Goal: Task Accomplishment & Management: Manage account settings

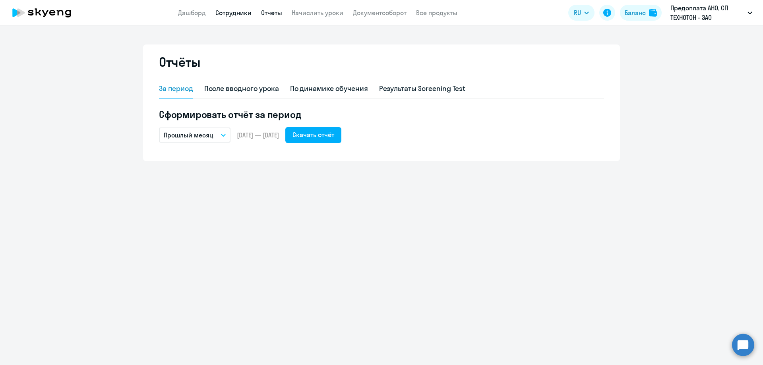
click at [230, 11] on link "Сотрудники" at bounding box center [233, 13] width 36 height 8
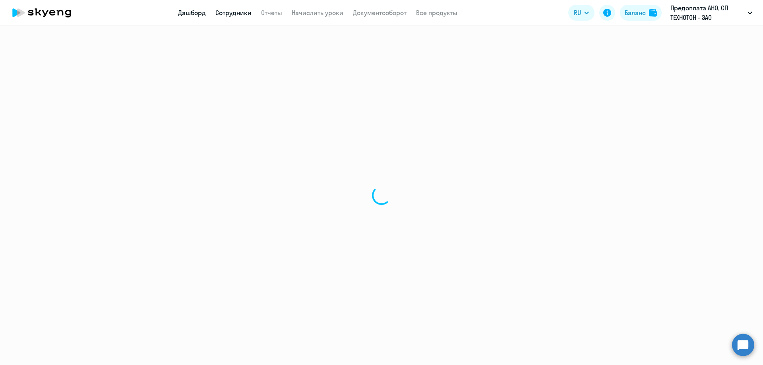
select select "30"
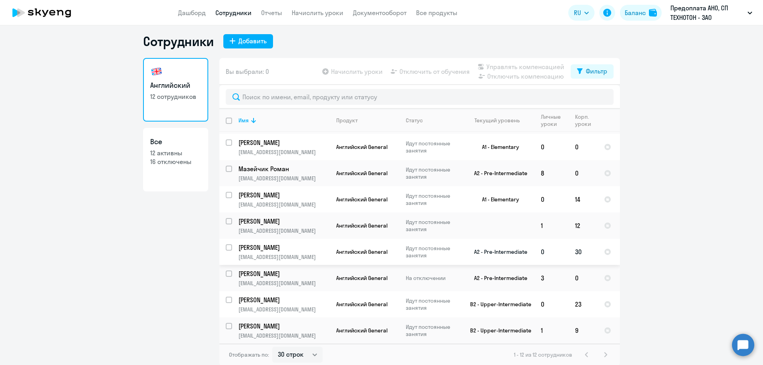
scroll to position [5, 0]
click at [302, 354] on select "30 строк 50 строк 100 строк" at bounding box center [297, 354] width 50 height 16
click at [672, 252] on ng-component "Сотрудники Добавить Английский 12 сотрудников Все 12 активны 16 отключены Вы вы…" at bounding box center [381, 199] width 763 height 333
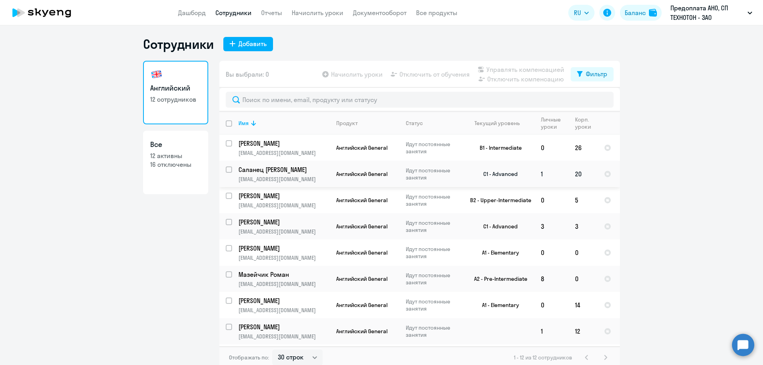
scroll to position [0, 0]
click at [240, 12] on link "Сотрудники" at bounding box center [233, 13] width 36 height 8
click at [232, 11] on link "Сотрудники" at bounding box center [233, 13] width 36 height 8
click at [192, 14] on link "Дашборд" at bounding box center [192, 13] width 28 height 8
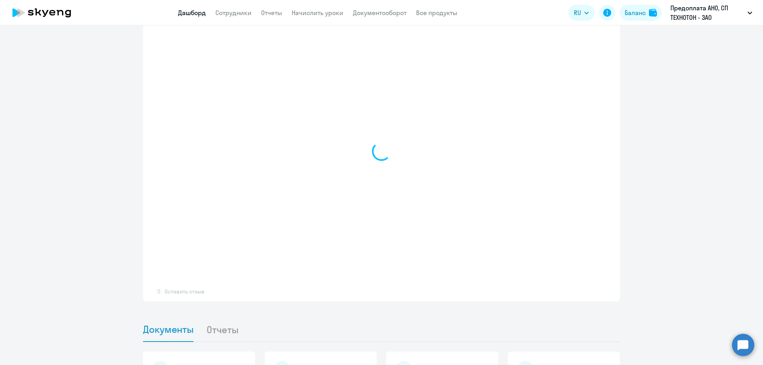
scroll to position [636, 0]
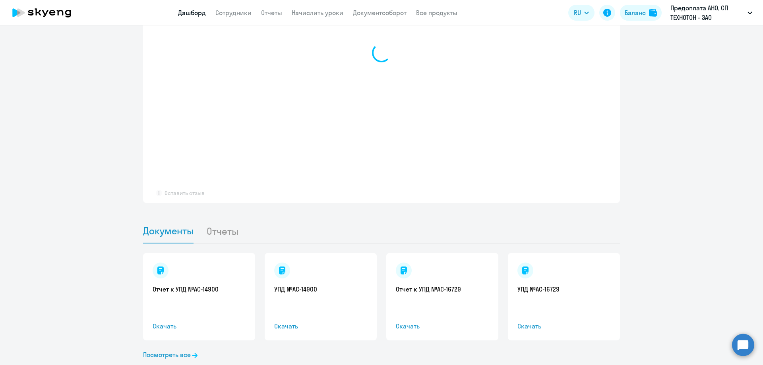
select select "30"
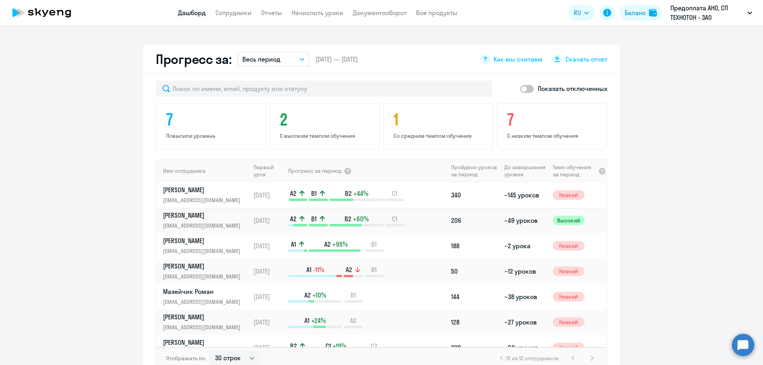
scroll to position [398, 0]
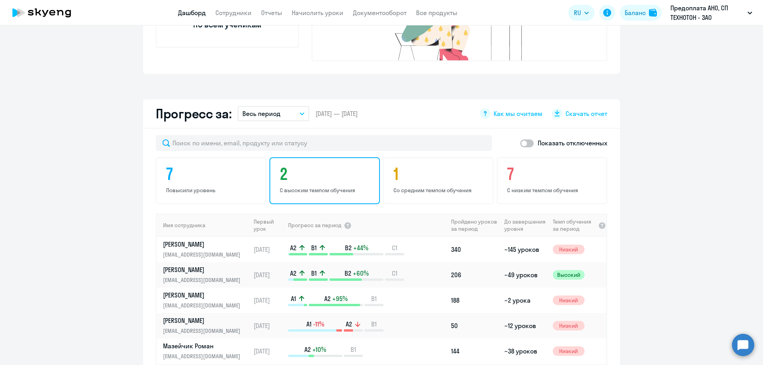
click at [280, 165] on h4 "2" at bounding box center [326, 174] width 92 height 19
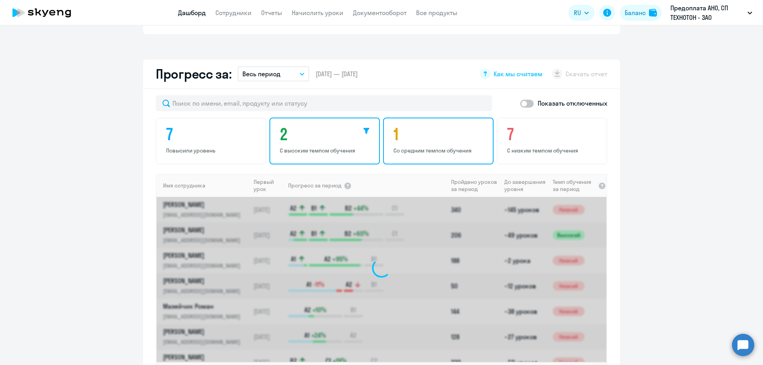
scroll to position [0, 0]
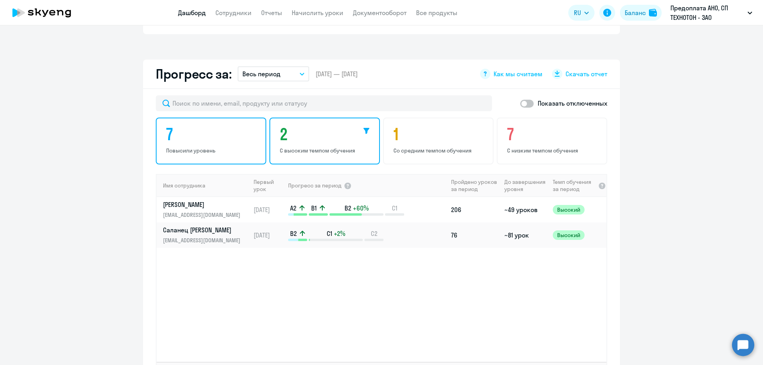
click at [249, 134] on div "7 Повысили уровень" at bounding box center [211, 141] width 111 height 47
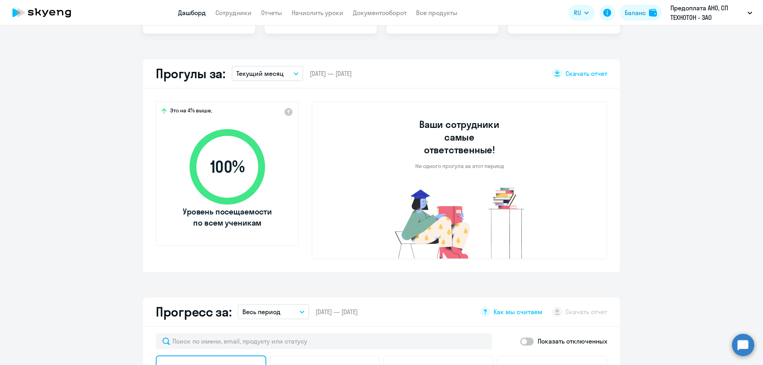
scroll to position [200, 0]
click at [316, 13] on link "Начислить уроки" at bounding box center [318, 13] width 52 height 8
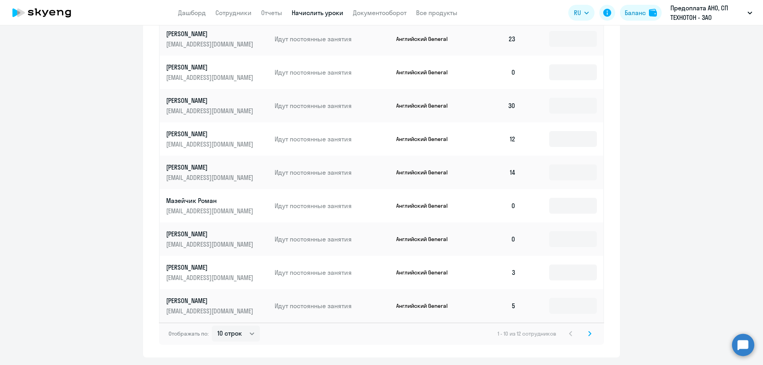
scroll to position [431, 0]
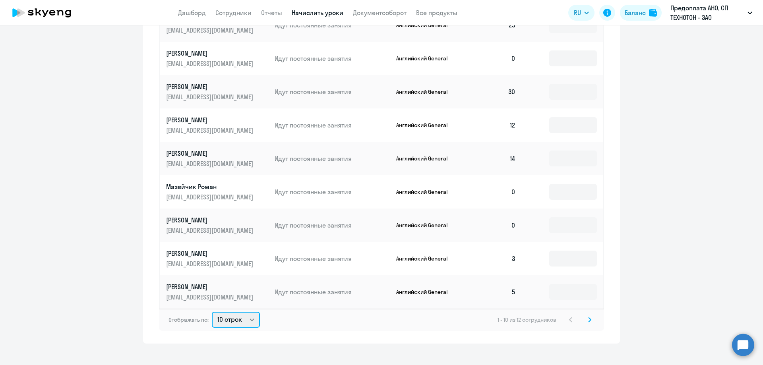
click at [233, 316] on select "10 строк 30 строк 50 строк" at bounding box center [236, 320] width 48 height 16
select select "30"
click at [212, 312] on select "10 строк 30 строк 50 строк" at bounding box center [236, 320] width 48 height 16
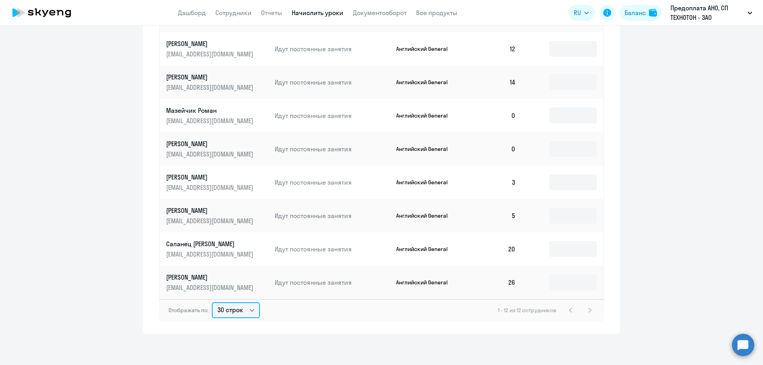
scroll to position [449, 0]
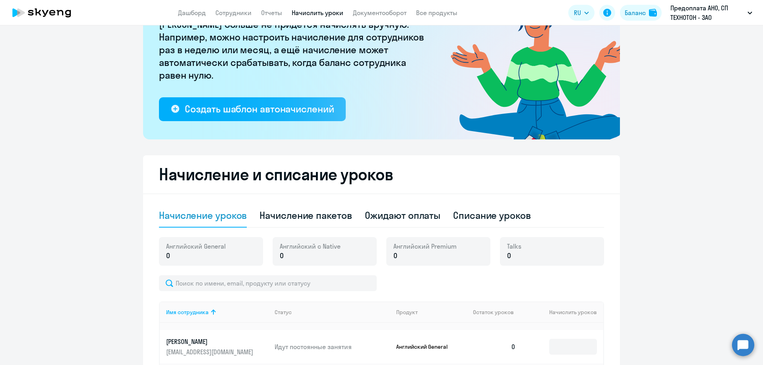
scroll to position [0, 0]
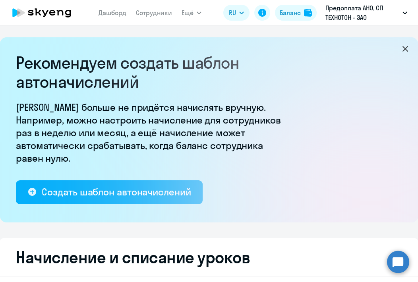
select select "10"
